Goal: Find specific page/section: Find specific page/section

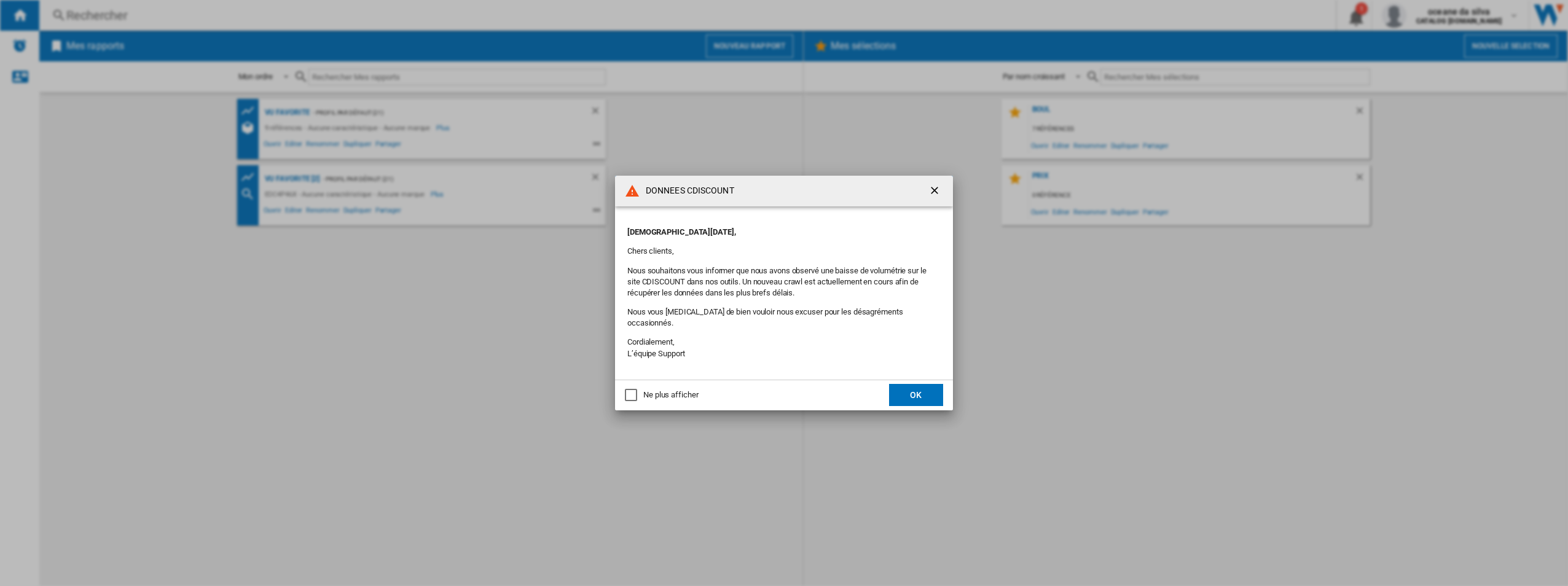
click at [934, 189] on button "button" at bounding box center [936, 191] width 24 height 24
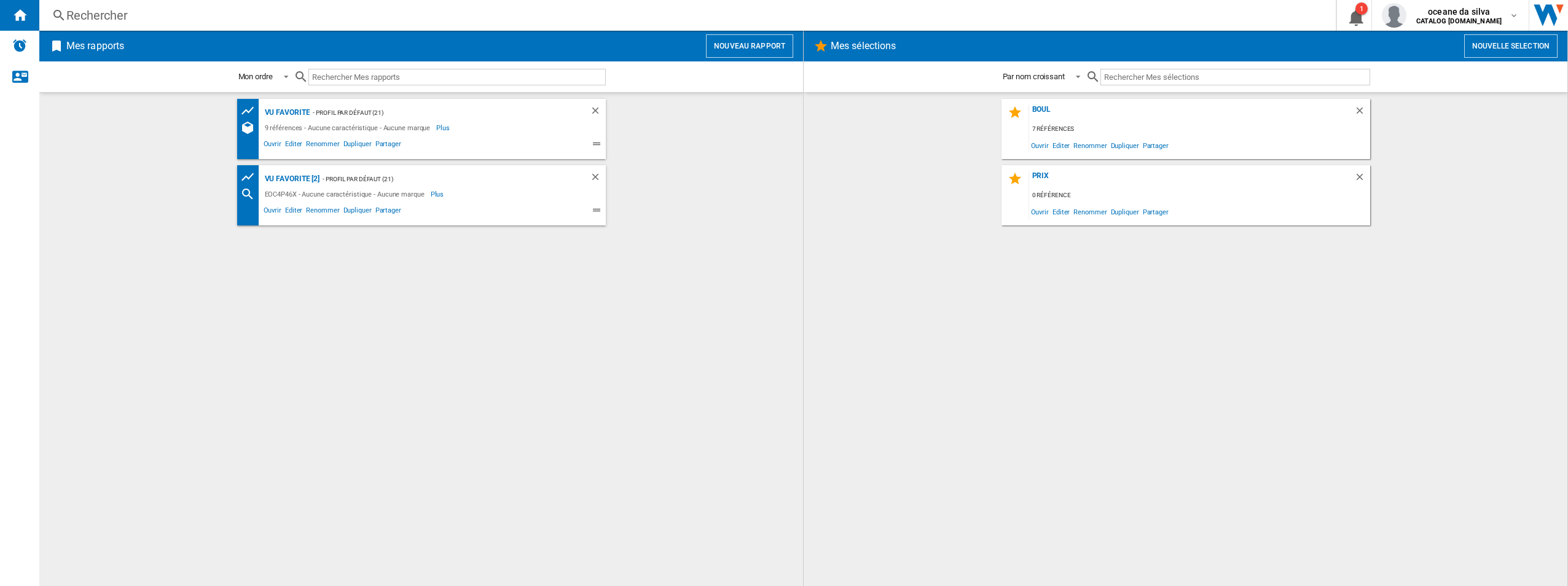
drag, startPoint x: 430, startPoint y: 87, endPoint x: 434, endPoint y: 73, distance: 14.6
click at [430, 87] on div at bounding box center [450, 77] width 312 height 29
click at [434, 72] on input "text" at bounding box center [457, 77] width 298 height 17
paste input "LMS2253TMX​"
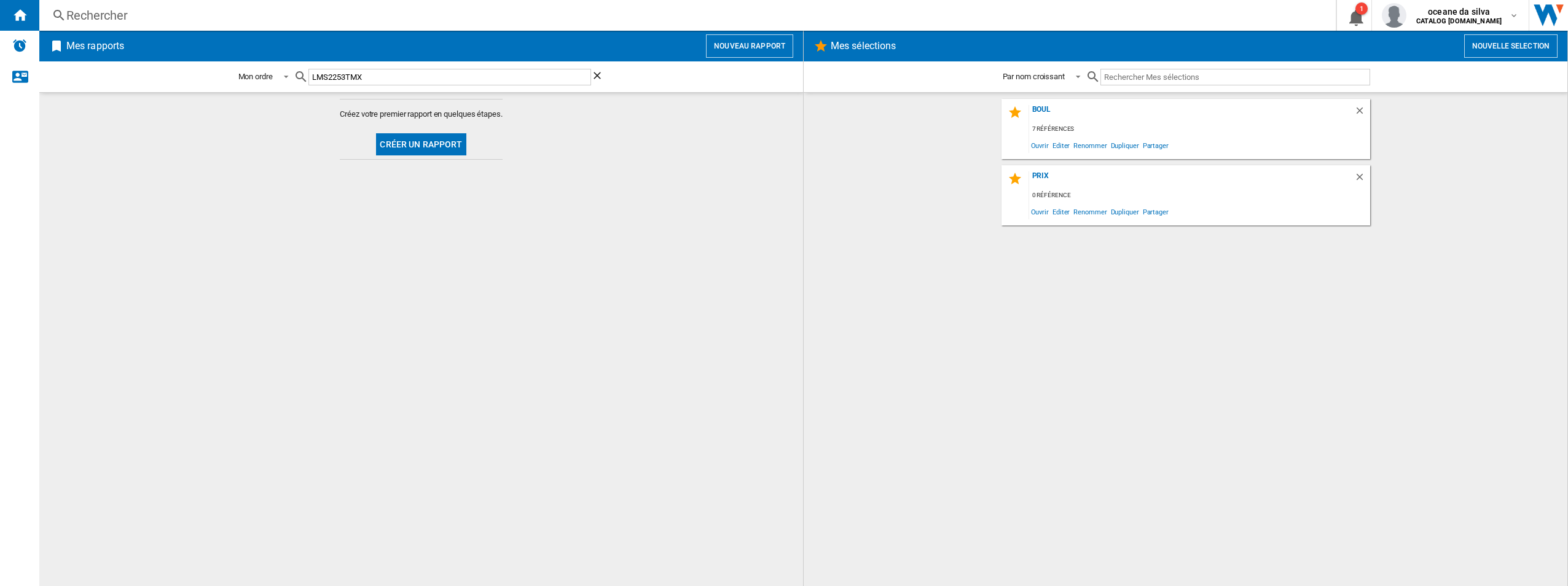
type input "LMS2253TMX​"
click at [594, 74] on ng-md-icon "Effacer la recherche" at bounding box center [598, 77] width 15 height 15
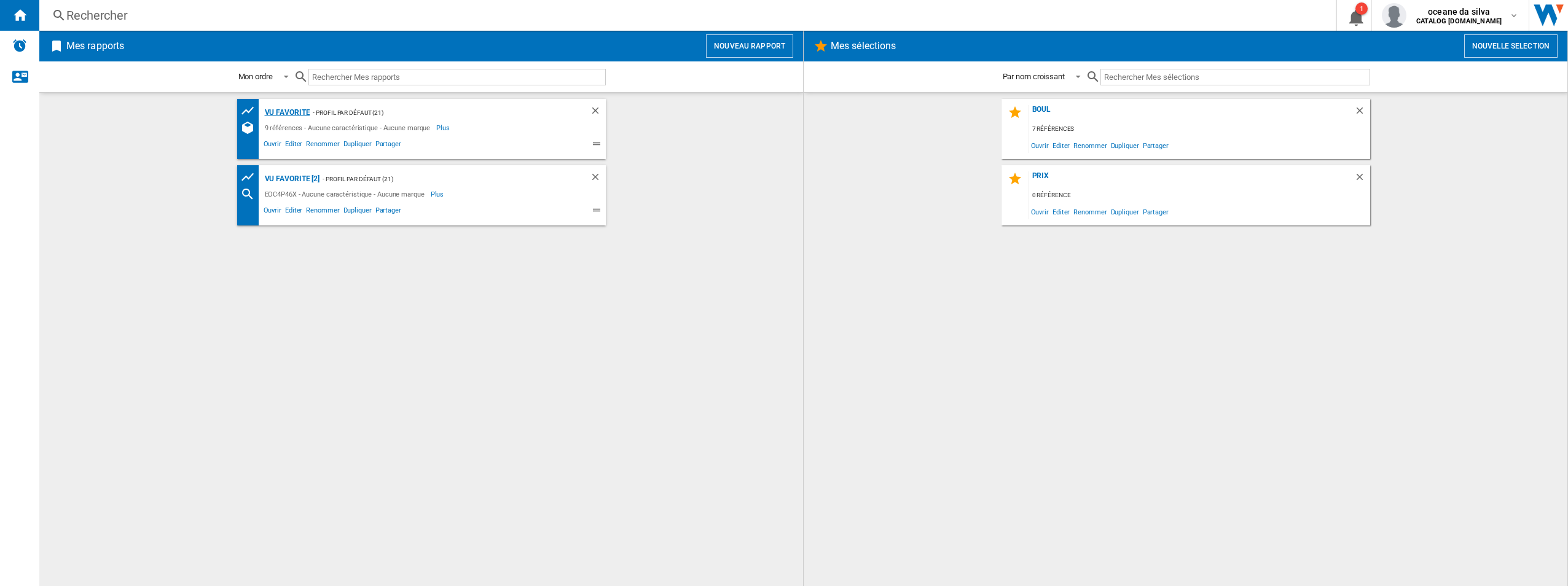
click at [298, 109] on div "vu favorite" at bounding box center [286, 112] width 49 height 16
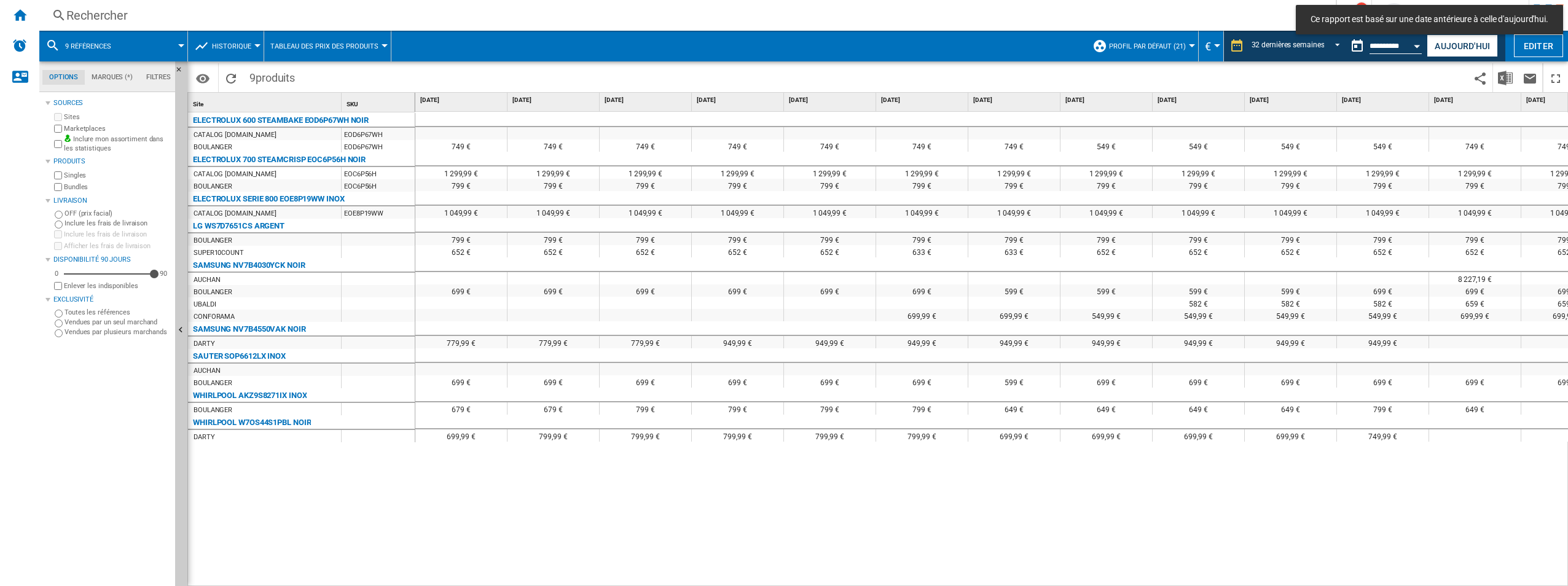
click at [355, 77] on span at bounding box center [592, 78] width 583 height 29
click at [124, 4] on div "Rechercher Rechercher 0 1 oceane da silva CATALOG ELECTROLUX.FR CATALOG ELECTRO…" at bounding box center [803, 15] width 1529 height 30
click at [132, 16] on div "Rechercher" at bounding box center [685, 15] width 1237 height 17
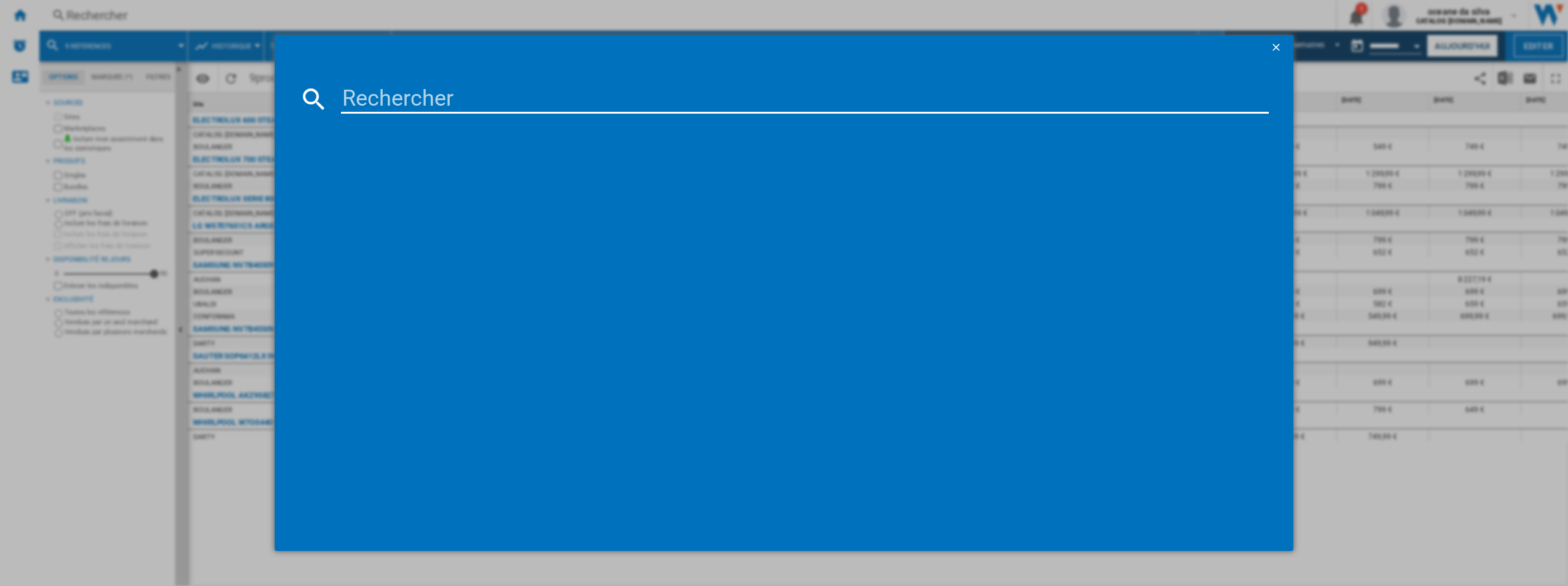
click at [391, 100] on input at bounding box center [805, 99] width 928 height 30
paste input "LMS2253TMX​"
type input "LMS2253TMX​"
